Goal: Task Accomplishment & Management: Manage account settings

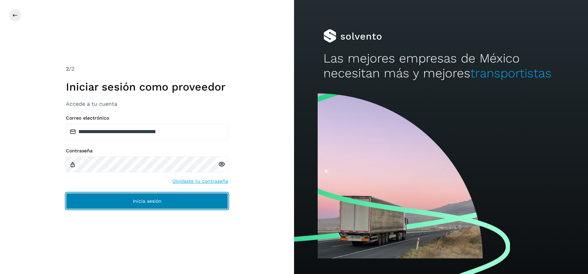
click at [160, 196] on button "Inicia sesión" at bounding box center [147, 201] width 162 height 16
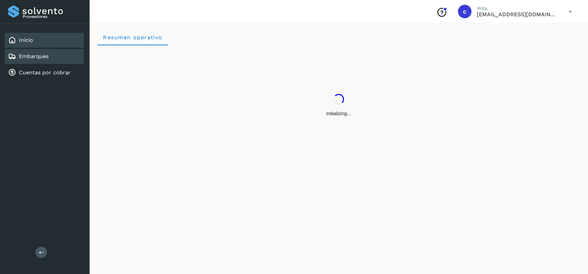
click at [27, 63] on div "Embarques" at bounding box center [44, 56] width 79 height 15
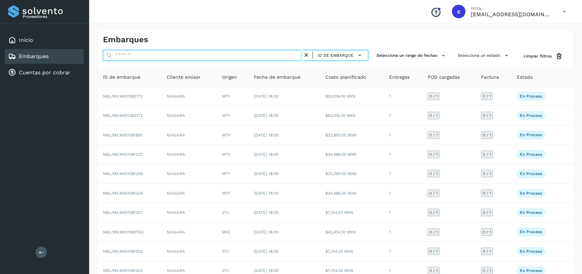
click at [148, 58] on input "text" at bounding box center [203, 55] width 200 height 11
paste input "**********"
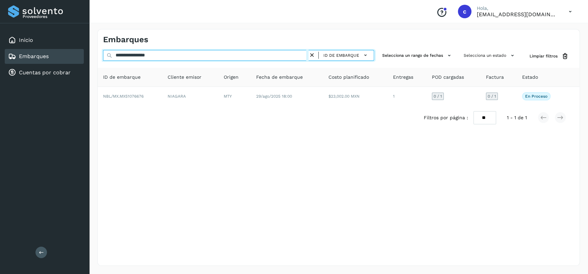
type input "**********"
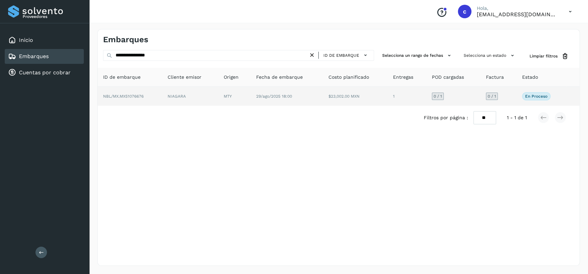
click at [251, 94] on td "29/ago/2025 18:00" at bounding box center [287, 96] width 72 height 19
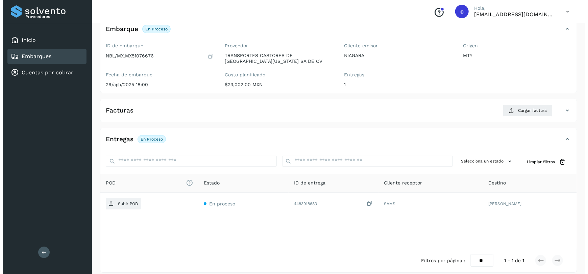
scroll to position [52, 0]
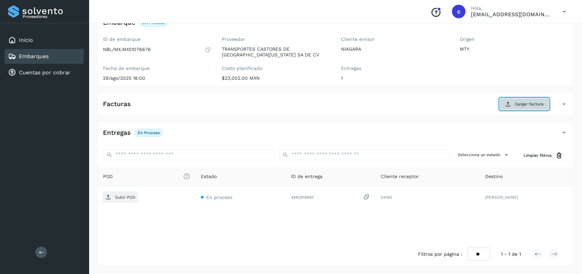
click at [533, 105] on span "Cargar factura" at bounding box center [529, 104] width 29 height 6
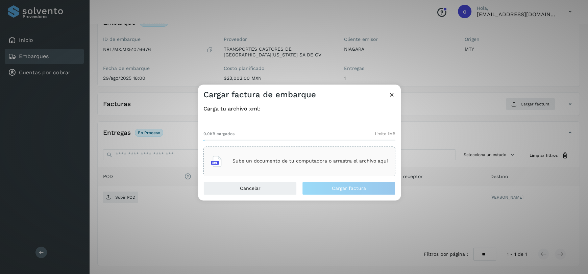
click at [322, 161] on p "Sube un documento de tu computadora o arrastra el archivo aquí" at bounding box center [309, 161] width 155 height 6
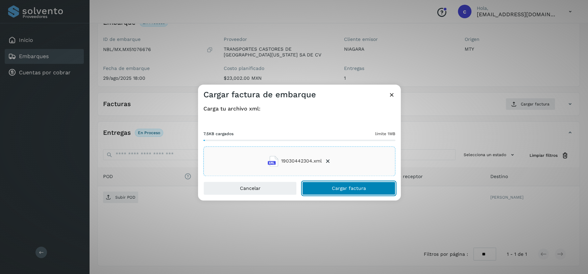
click at [350, 186] on span "Cargar factura" at bounding box center [349, 188] width 34 height 5
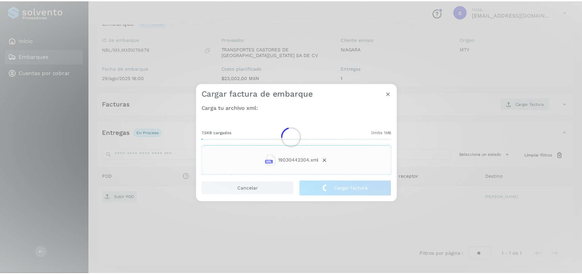
scroll to position [51, 0]
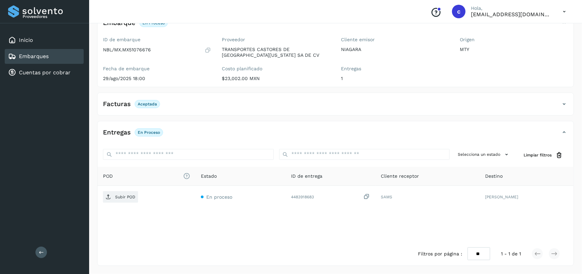
click at [436, 102] on div "Facturas Aceptada" at bounding box center [329, 103] width 463 height 11
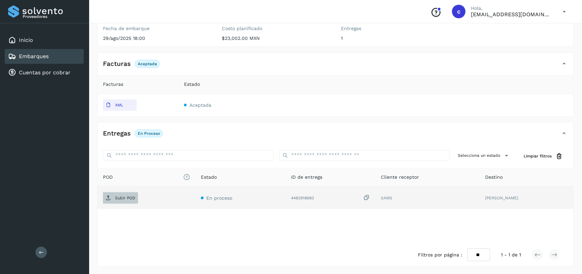
scroll to position [92, 0]
click at [120, 196] on p "Subir POD" at bounding box center [125, 197] width 20 height 5
click at [38, 57] on link "Embarques" at bounding box center [34, 56] width 30 height 6
